Goal: Find specific page/section

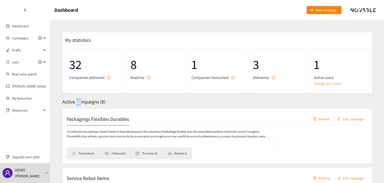
drag, startPoint x: 76, startPoint y: 104, endPoint x: 80, endPoint y: 103, distance: 3.7
click at [80, 103] on span "Active campaigns ( 8 )" at bounding box center [83, 102] width 43 height 7
click at [86, 109] on div "Packagings Flexibles Durables Archive Edit campaign Je recherche des startups (…" at bounding box center [216, 136] width 309 height 55
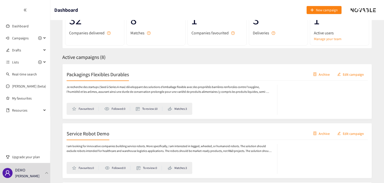
scroll to position [50, 0]
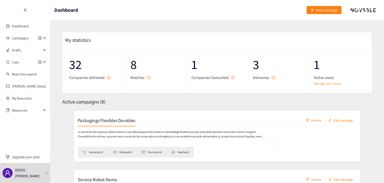
click at [346, 59] on span "1" at bounding box center [339, 65] width 51 height 20
